Goal: Check status

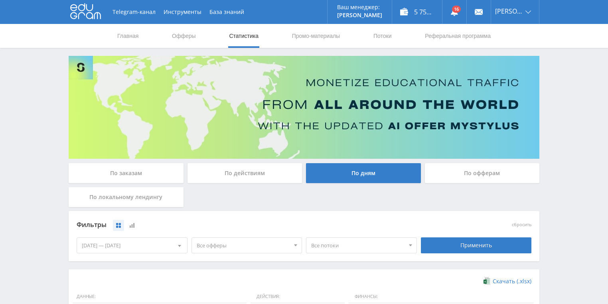
scroll to position [191, 0]
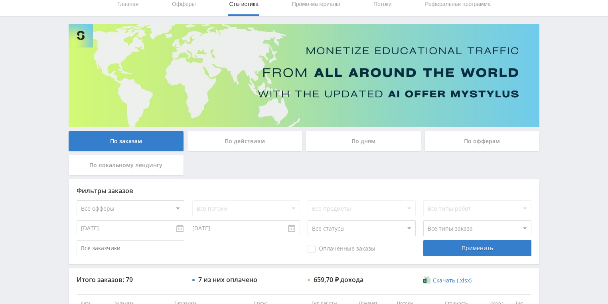
click at [245, 141] on div "По действиям" at bounding box center [244, 141] width 115 height 20
click at [0, 0] on input "По действиям" at bounding box center [0, 0] width 0 height 0
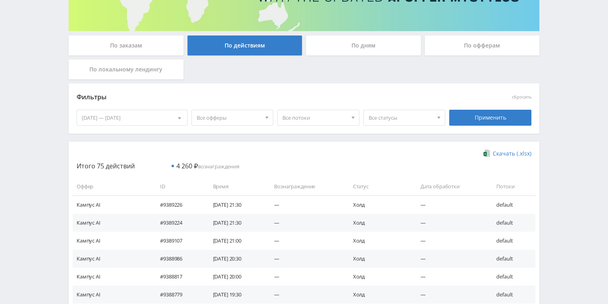
click at [351, 43] on div "По дням" at bounding box center [363, 45] width 115 height 20
click at [0, 0] on input "По дням" at bounding box center [0, 0] width 0 height 0
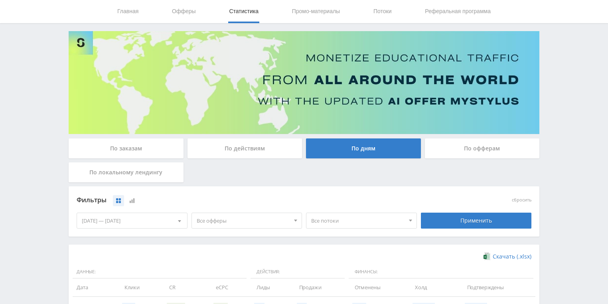
scroll to position [128, 0]
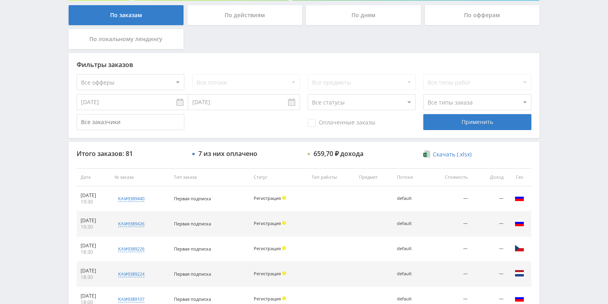
scroll to position [128, 0]
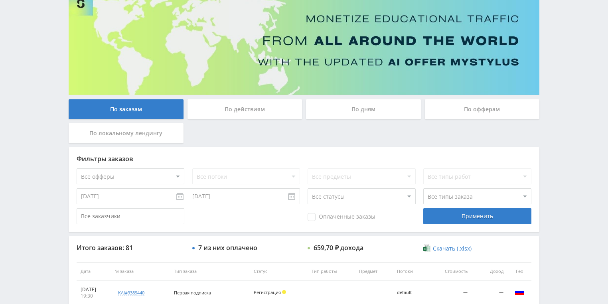
click at [228, 114] on div "По действиям" at bounding box center [244, 109] width 115 height 20
click at [0, 0] on input "По действиям" at bounding box center [0, 0] width 0 height 0
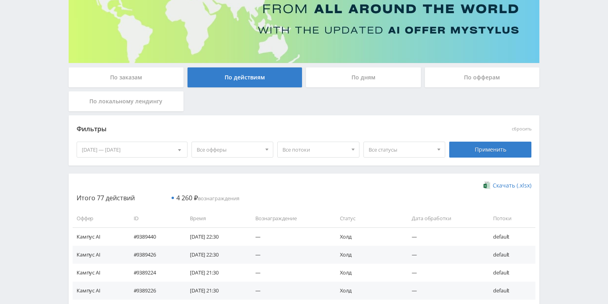
click at [319, 82] on div "По дням" at bounding box center [363, 77] width 115 height 20
click at [0, 0] on input "По дням" at bounding box center [0, 0] width 0 height 0
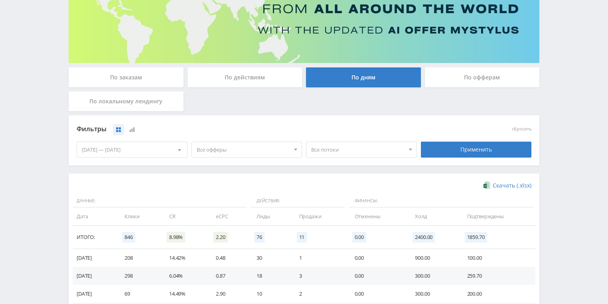
scroll to position [217, 0]
